Goal: Task Accomplishment & Management: Manage account settings

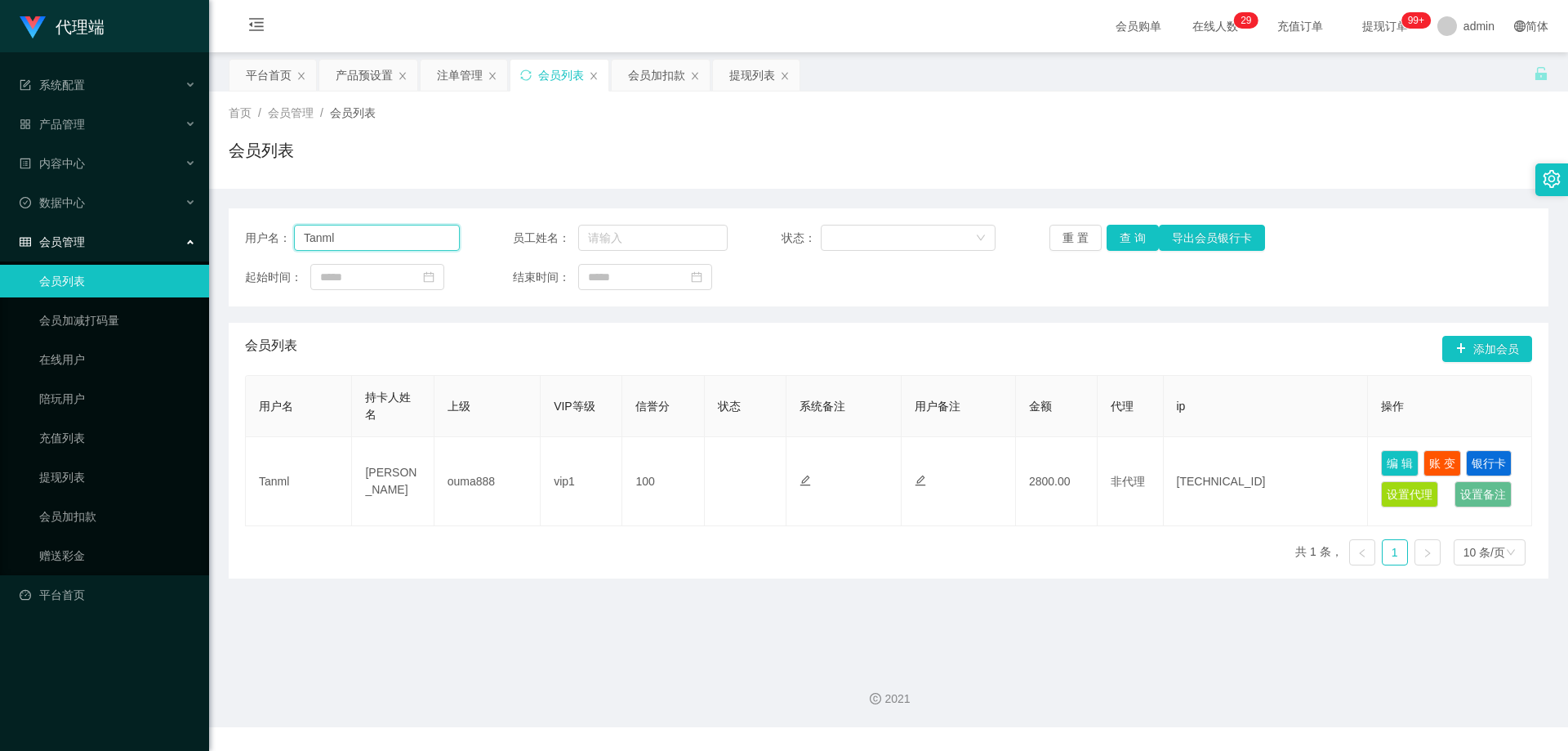
drag, startPoint x: 369, startPoint y: 236, endPoint x: 187, endPoint y: 223, distance: 182.5
click at [186, 223] on section "代理端 系统配置 产品管理 产品列表 产品预设置 开奖记录 注单管理 即时注单 内容中心 数据中心 会员管理 会员列表 会员加减打码量 在线用户 陪玩用户 充…" at bounding box center [784, 363] width 1568 height 728
paste input "Alvintan"
type input "Alvintan"
click at [1129, 234] on button "查 询" at bounding box center [1133, 237] width 52 height 26
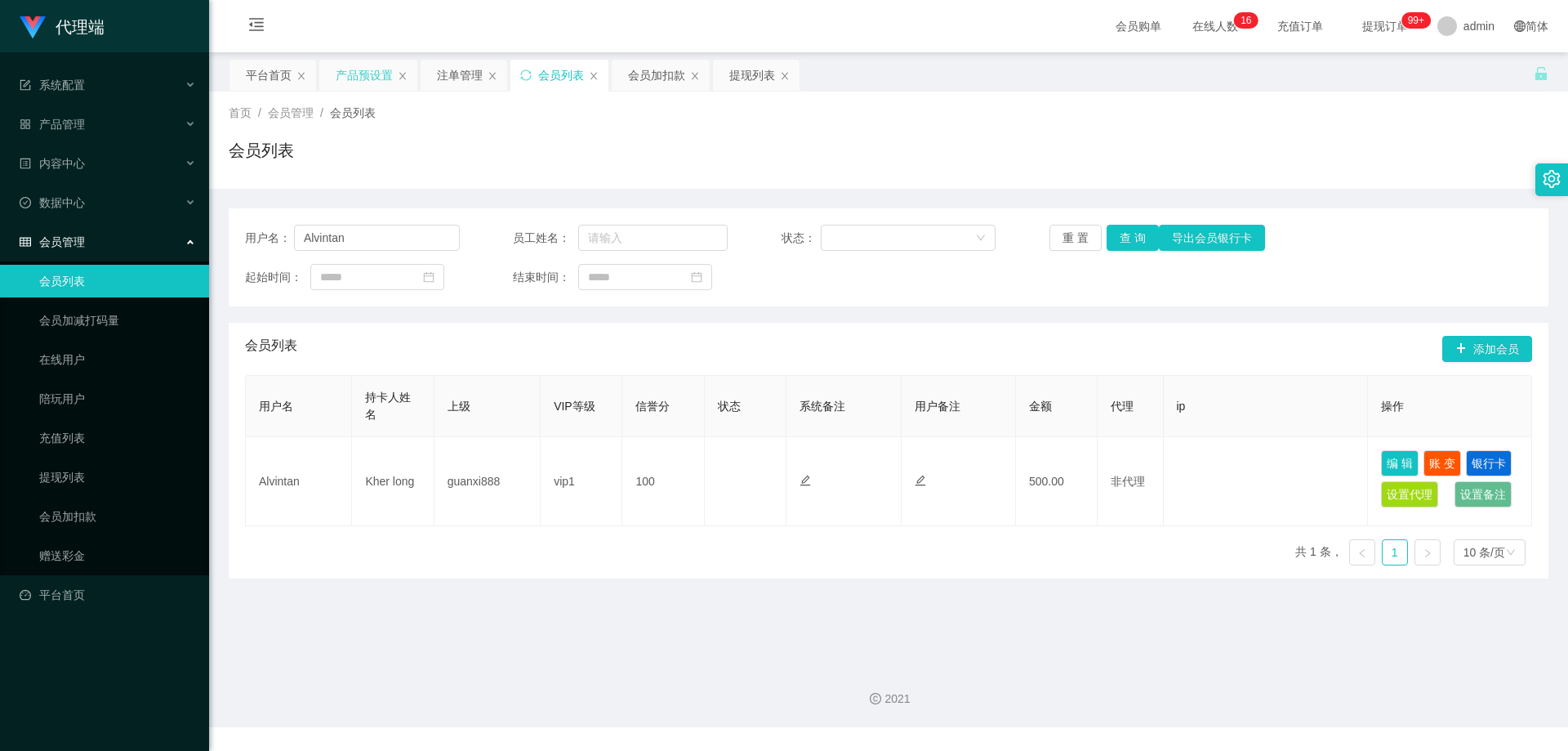
click at [370, 74] on div "产品预设置" at bounding box center [364, 75] width 57 height 31
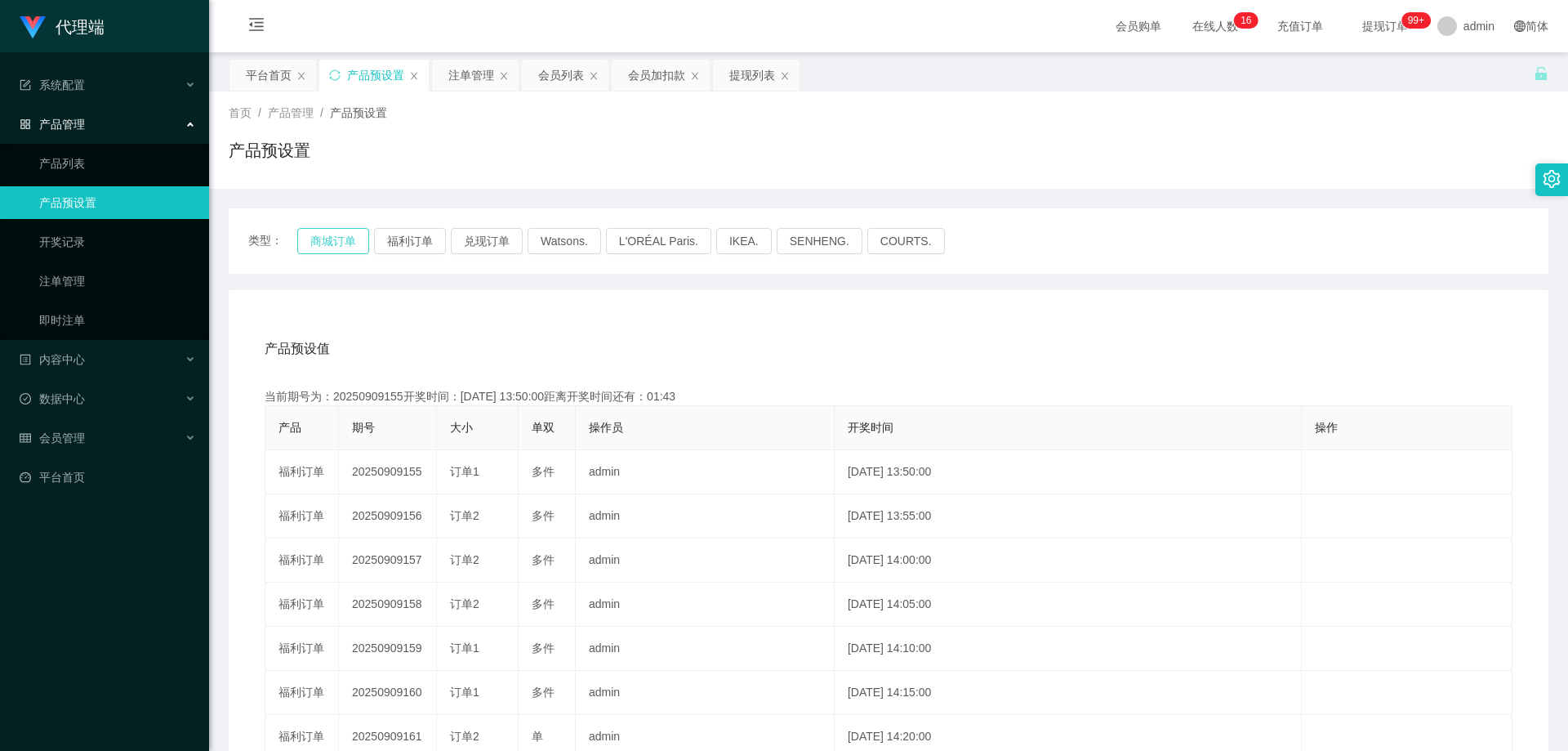
click at [339, 237] on button "商城订单" at bounding box center [333, 240] width 72 height 26
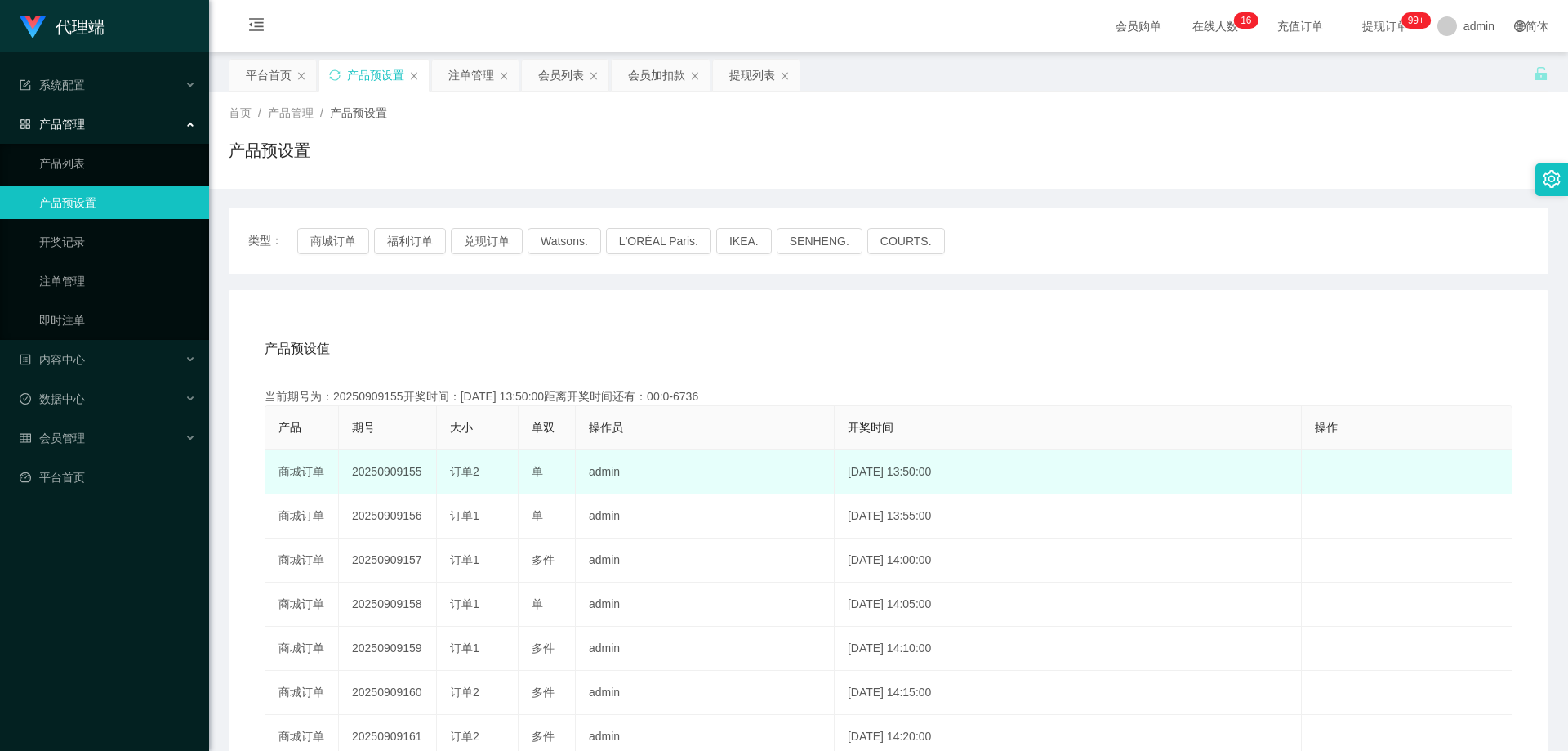
click at [393, 470] on td "20250909155" at bounding box center [387, 472] width 98 height 44
click at [393, 469] on td "20250909155" at bounding box center [387, 472] width 98 height 44
copy td "20250909155"
click at [406, 475] on td "20250909155" at bounding box center [387, 472] width 98 height 44
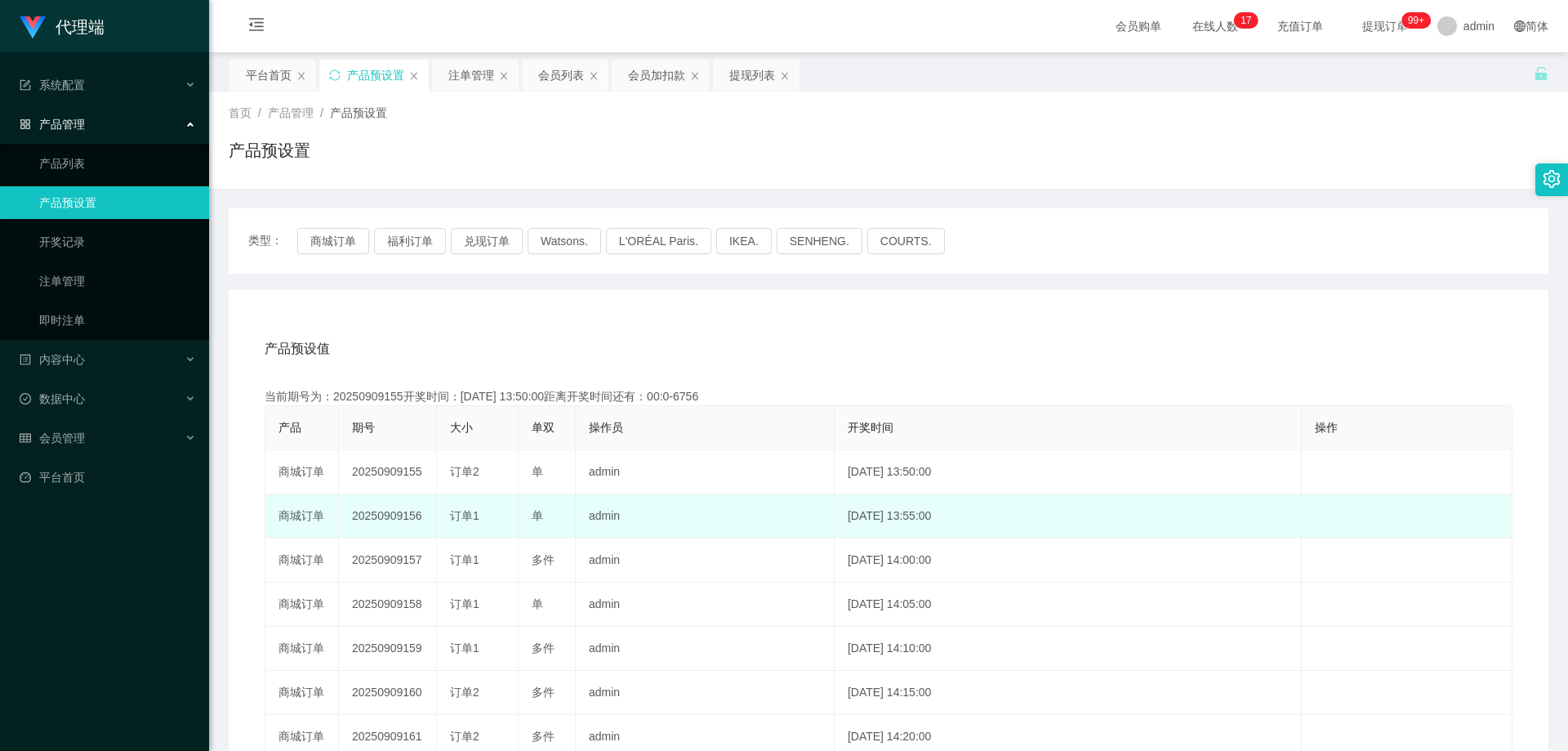
click at [389, 518] on td "20250909156" at bounding box center [387, 517] width 98 height 44
copy td "20250909156"
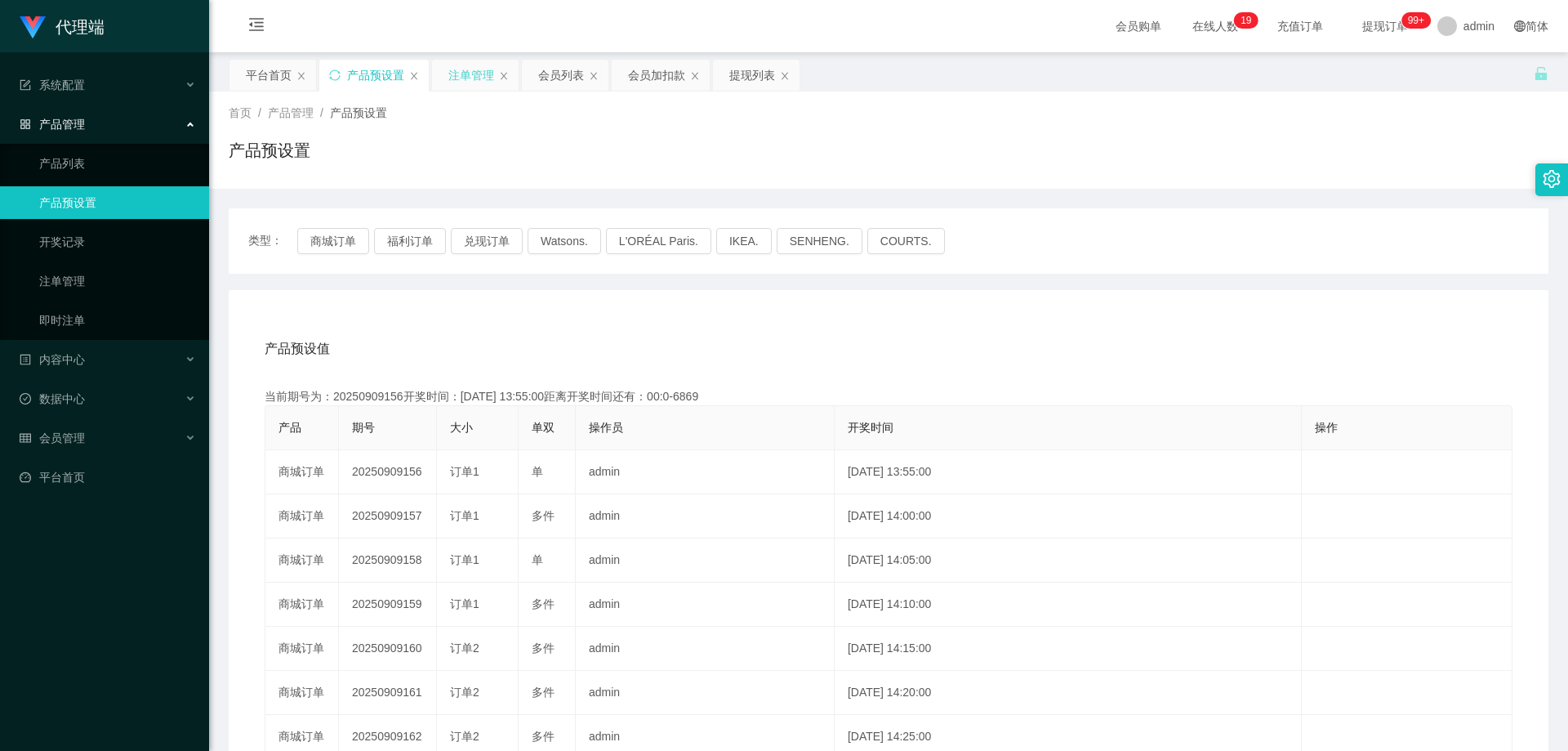
click at [474, 78] on div "注单管理" at bounding box center [471, 75] width 46 height 31
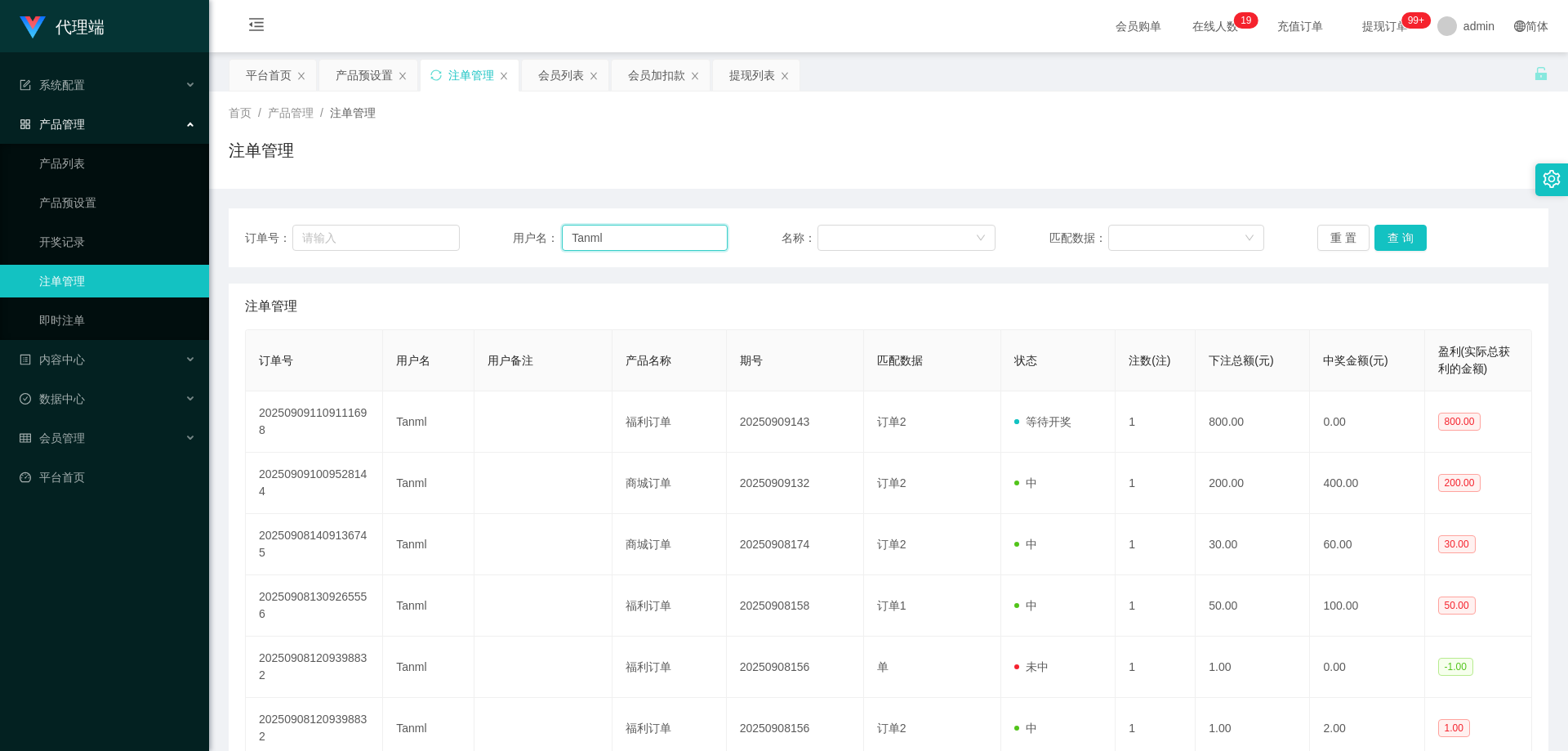
click at [633, 236] on input "Tanml" at bounding box center [645, 237] width 166 height 26
drag, startPoint x: 653, startPoint y: 235, endPoint x: 501, endPoint y: 234, distance: 152.0
click at [501, 234] on div "订单号： 用户名： Tanml 名称： 匹配数据： 重 置 查 询" at bounding box center [889, 237] width 1287 height 26
paste input "Alvintan"
type input "Alvintan"
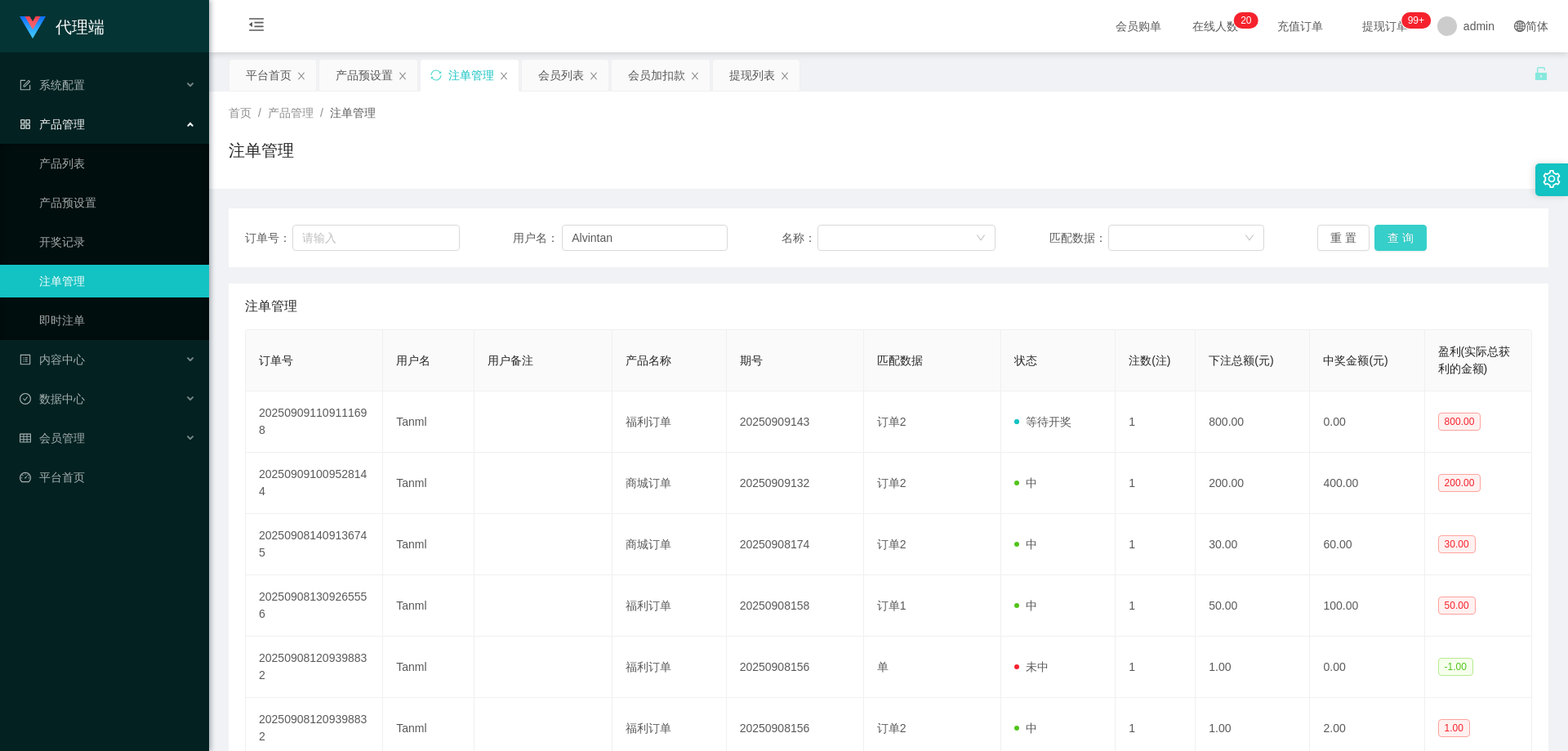
click at [1401, 230] on button "查 询" at bounding box center [1401, 237] width 52 height 26
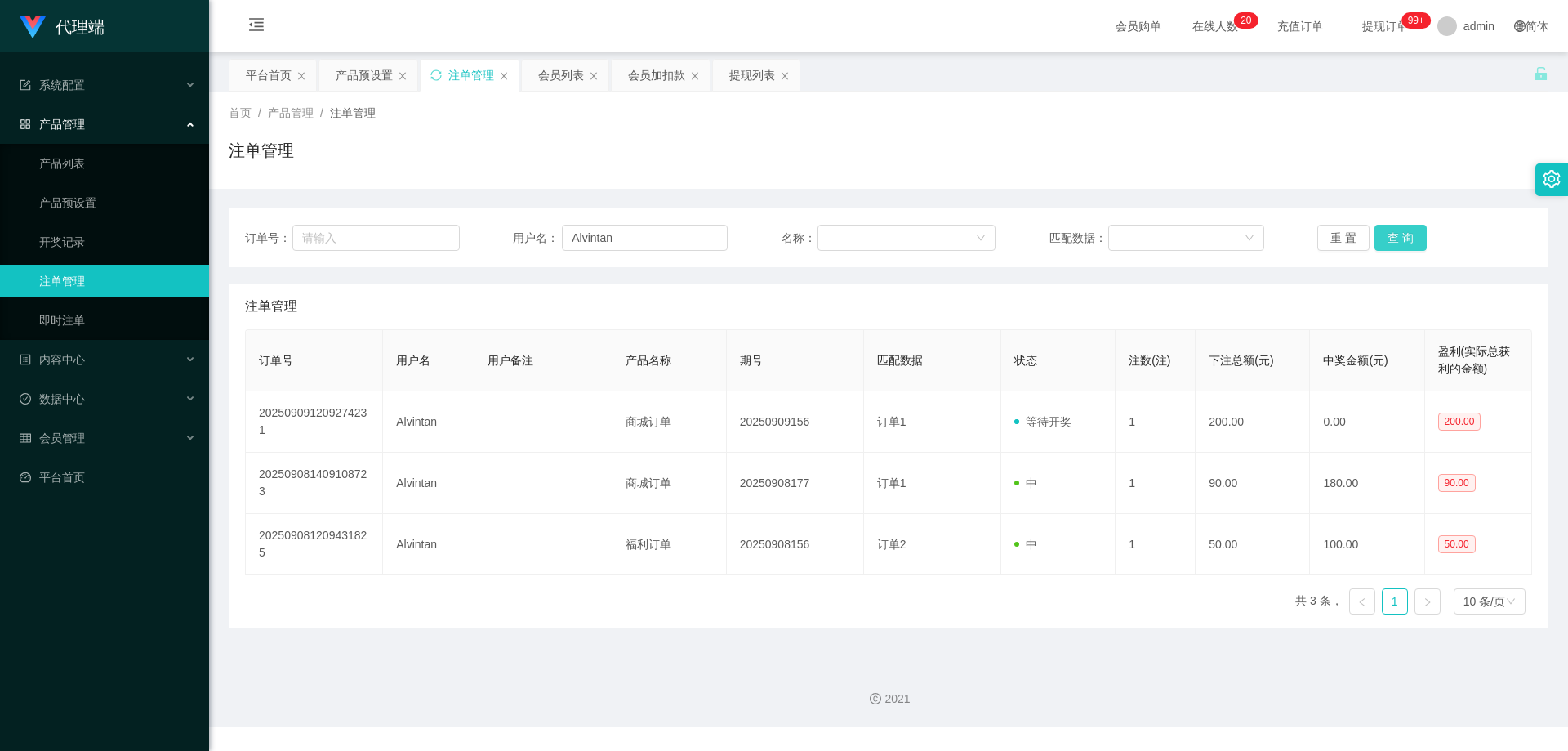
click at [1401, 231] on button "查 询" at bounding box center [1401, 237] width 52 height 26
drag, startPoint x: 681, startPoint y: 239, endPoint x: 506, endPoint y: 237, distance: 175.0
click at [506, 237] on div "订单号： 用户名： Alvintan 名称： 匹配数据： 重 置 查 询" at bounding box center [889, 237] width 1287 height 26
click at [560, 77] on div "会员列表" at bounding box center [561, 75] width 46 height 31
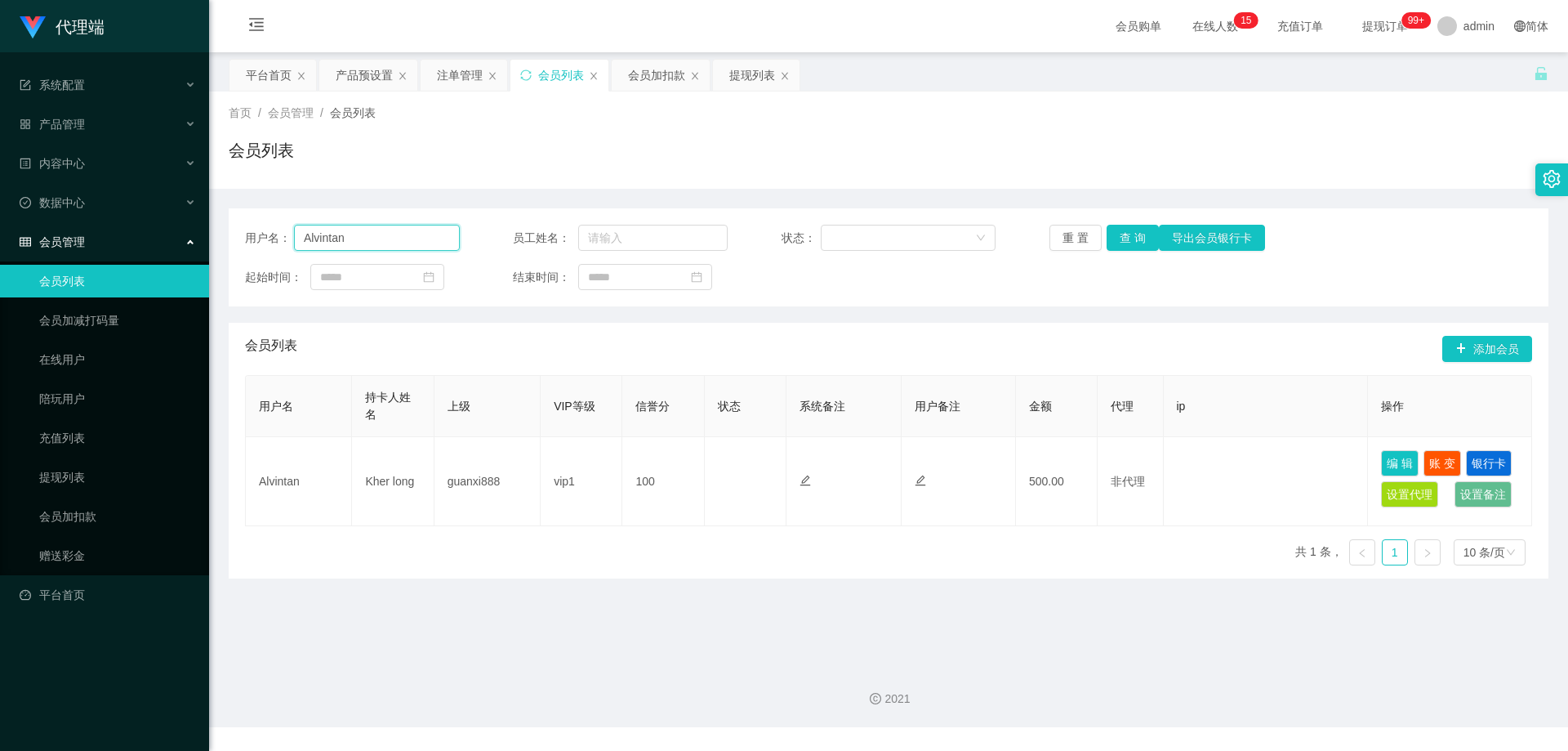
drag, startPoint x: 403, startPoint y: 241, endPoint x: 245, endPoint y: 232, distance: 158.3
click at [245, 232] on div "用户名： [PERSON_NAME]" at bounding box center [352, 237] width 215 height 26
click at [1125, 235] on button "查 询" at bounding box center [1133, 237] width 52 height 26
click at [1143, 229] on button "查 询" at bounding box center [1133, 237] width 52 height 26
